Goal: Complete application form

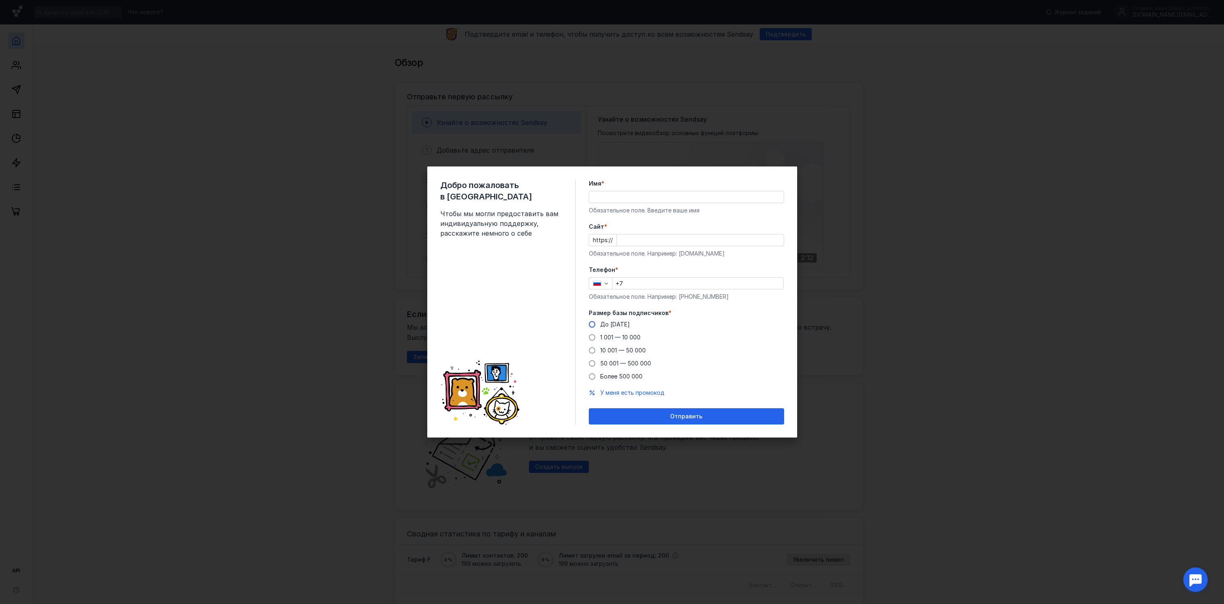
click at [598, 320] on label "До [DATE]" at bounding box center [609, 324] width 41 height 8
click at [0, 0] on input "До [DATE]" at bounding box center [0, 0] width 0 height 0
click at [647, 279] on input "+7" at bounding box center [697, 282] width 171 height 11
type input "[PHONE_NUMBER]"
click at [668, 234] on input "Cайт *" at bounding box center [700, 239] width 167 height 11
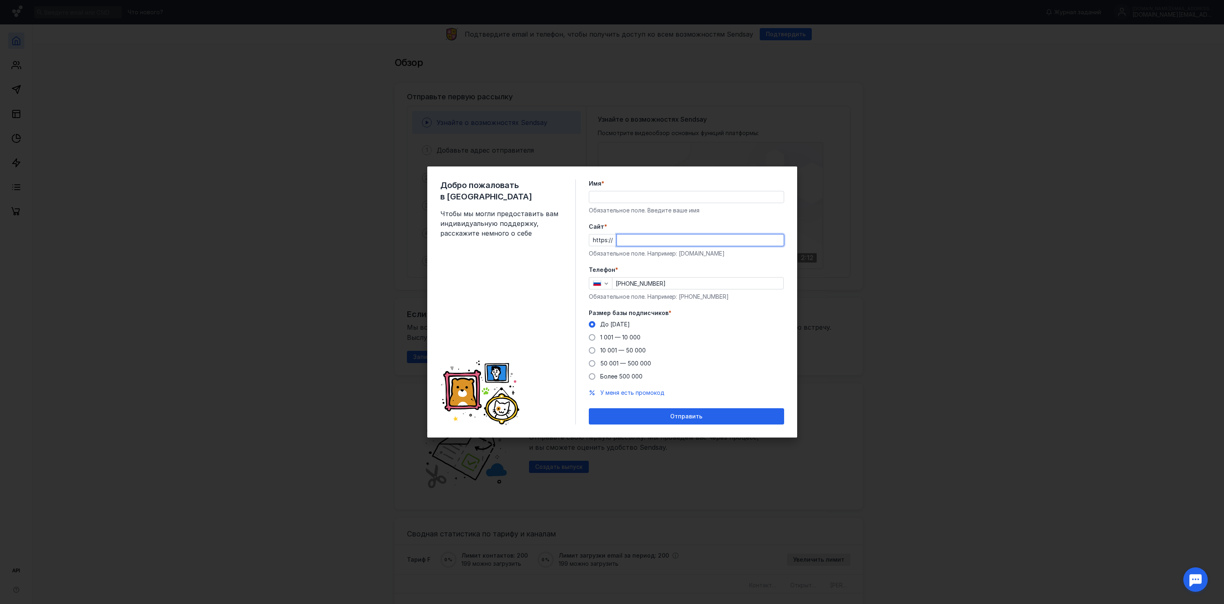
type input "b"
type input "[DOMAIN_NAME]"
click at [608, 199] on input "Имя *" at bounding box center [686, 196] width 194 height 11
type input "Roman"
click at [636, 417] on div "Отправить" at bounding box center [686, 416] width 187 height 7
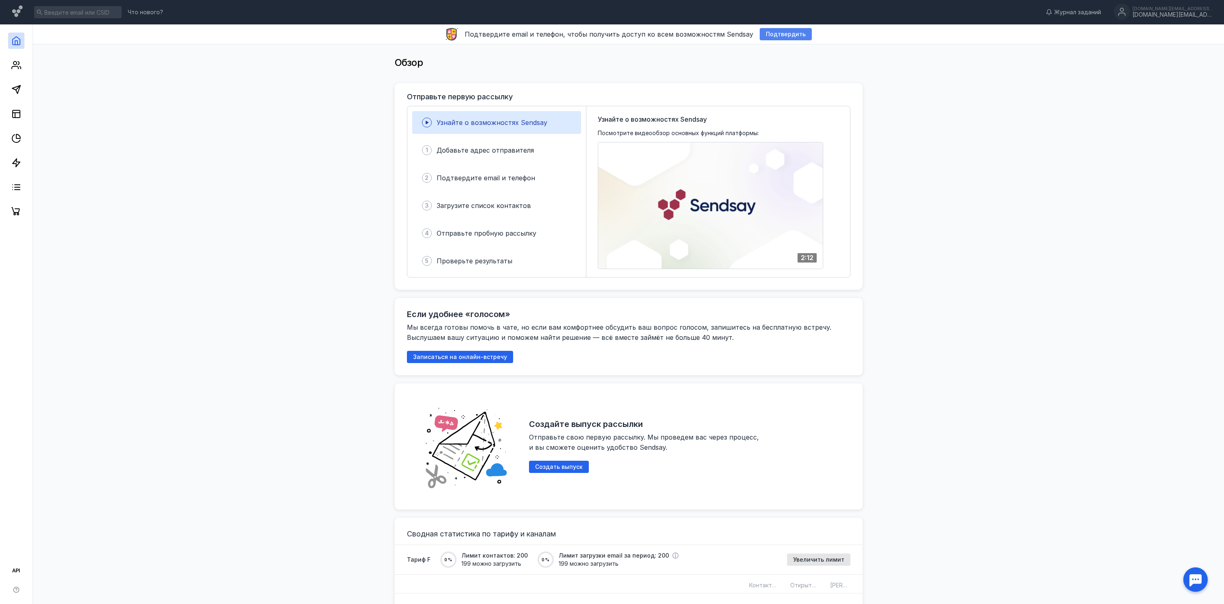
click at [766, 33] on span "Подтвердить" at bounding box center [786, 34] width 40 height 7
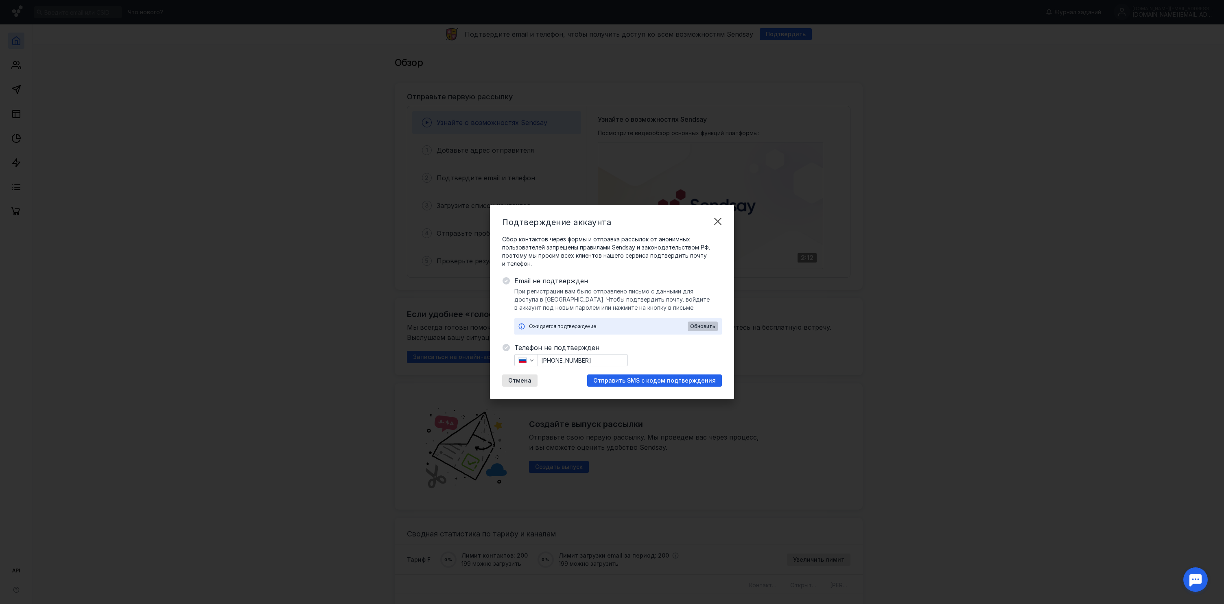
click at [710, 324] on span "Обновить" at bounding box center [702, 326] width 25 height 6
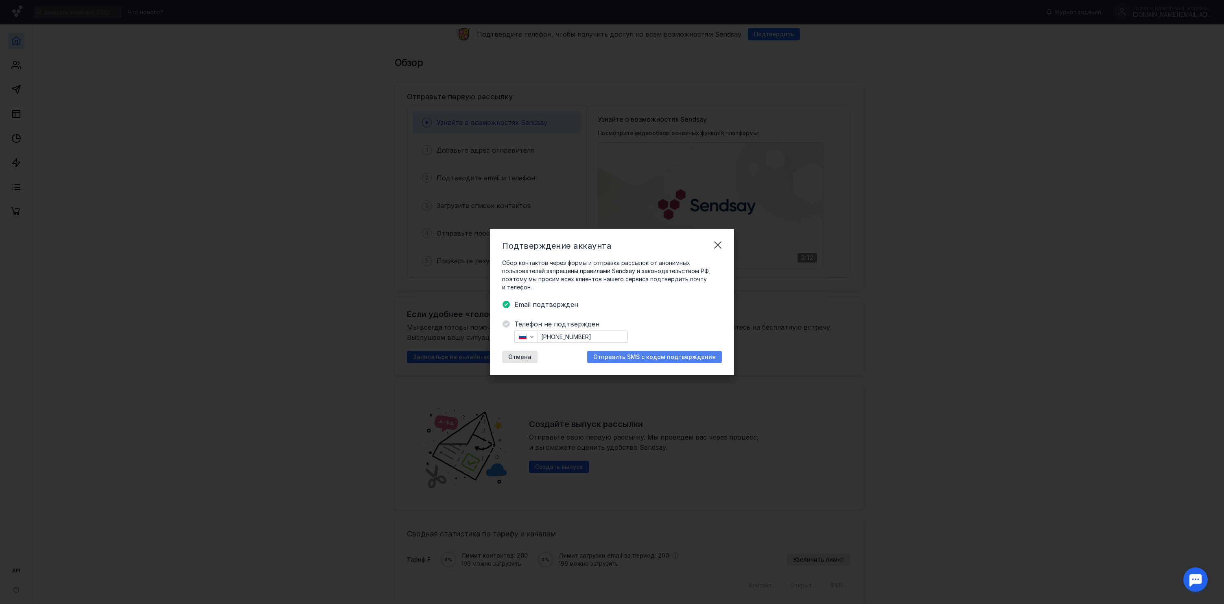
click at [670, 358] on span "Отправить SMS с кодом подтверждения" at bounding box center [654, 357] width 122 height 7
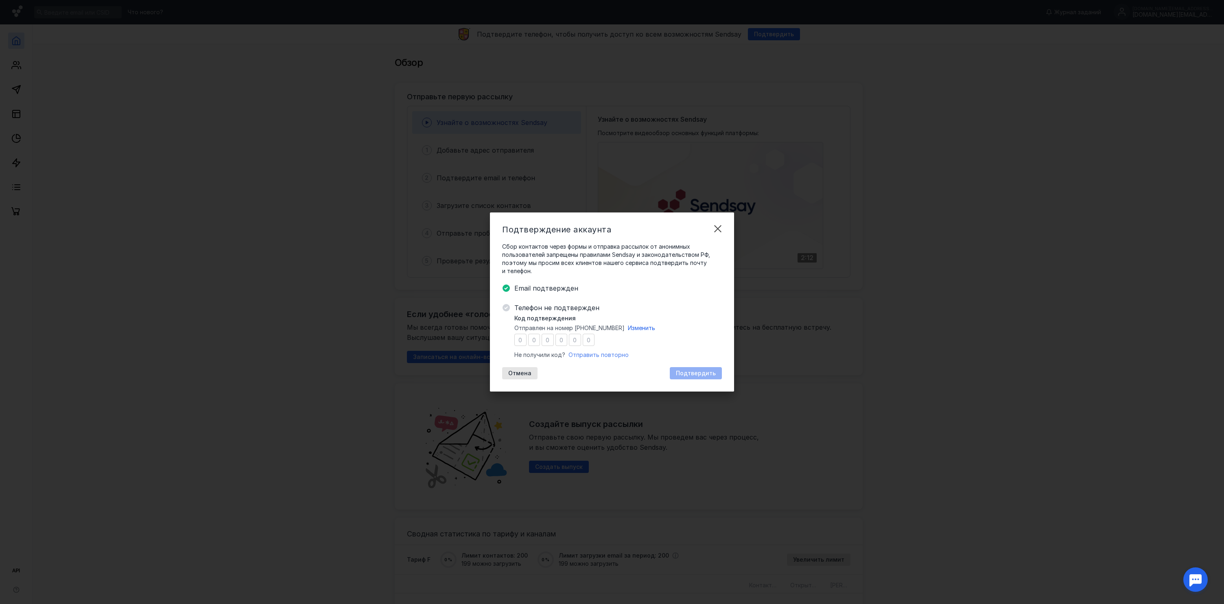
click at [598, 354] on span "Отправить повторно" at bounding box center [598, 354] width 60 height 7
click at [435, 267] on div "Подтверждение аккаунта Сбор контактов через формы и отправка рассылок от аноним…" at bounding box center [612, 302] width 1224 height 604
